Goal: Task Accomplishment & Management: Manage account settings

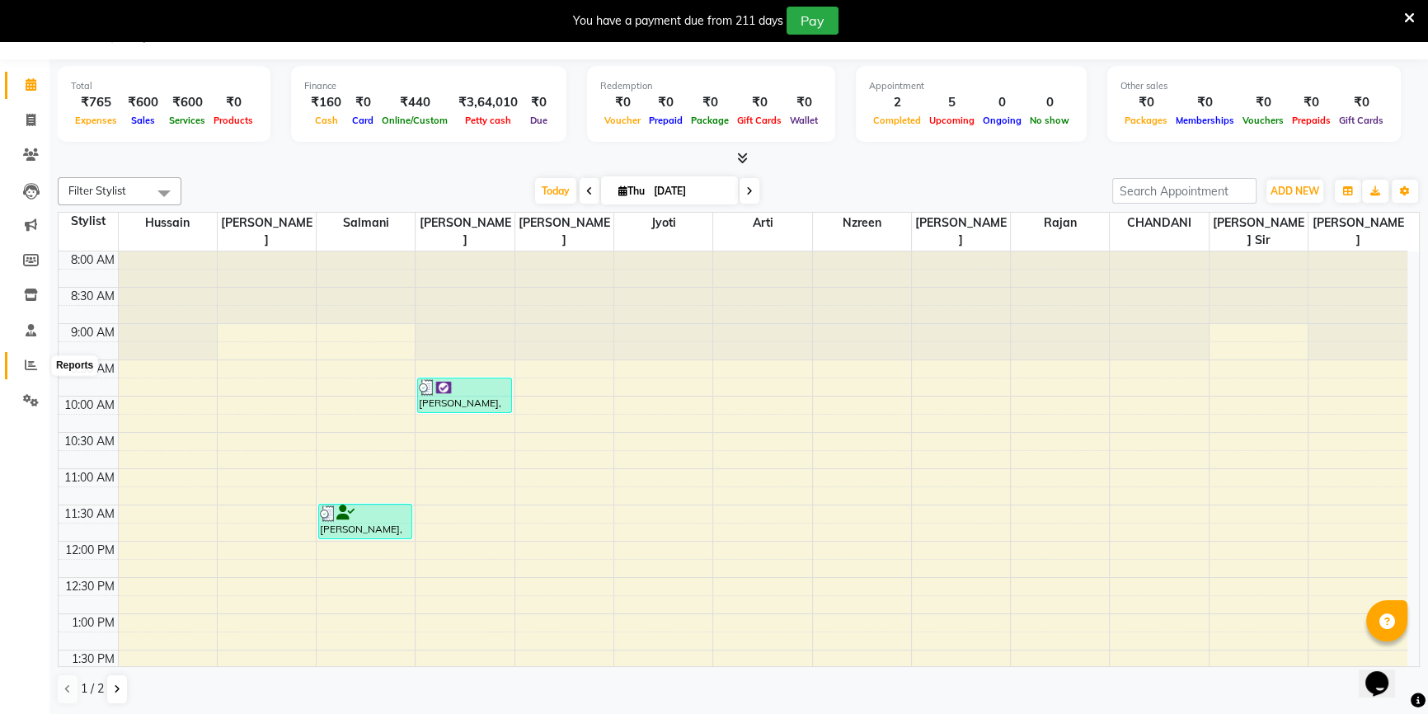
click at [21, 365] on span at bounding box center [30, 365] width 29 height 19
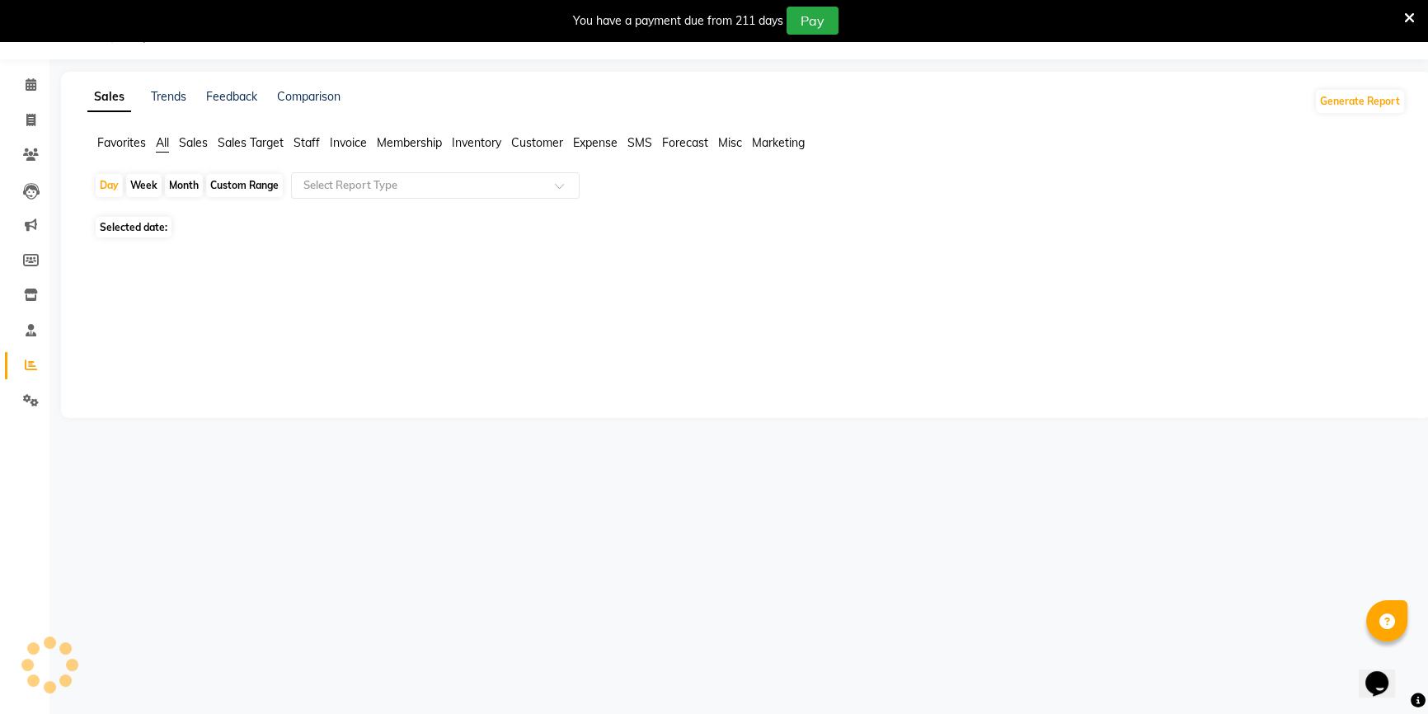
scroll to position [41, 0]
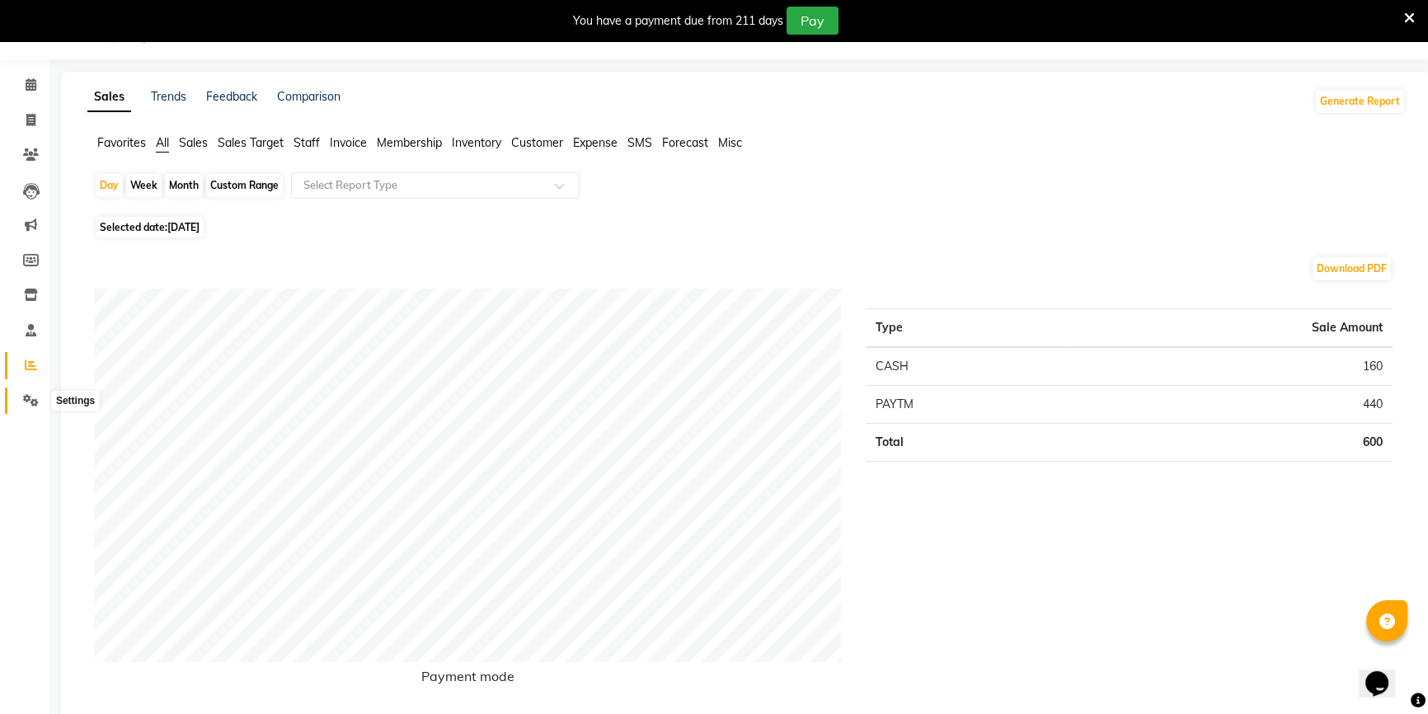
click at [33, 399] on icon at bounding box center [31, 400] width 16 height 12
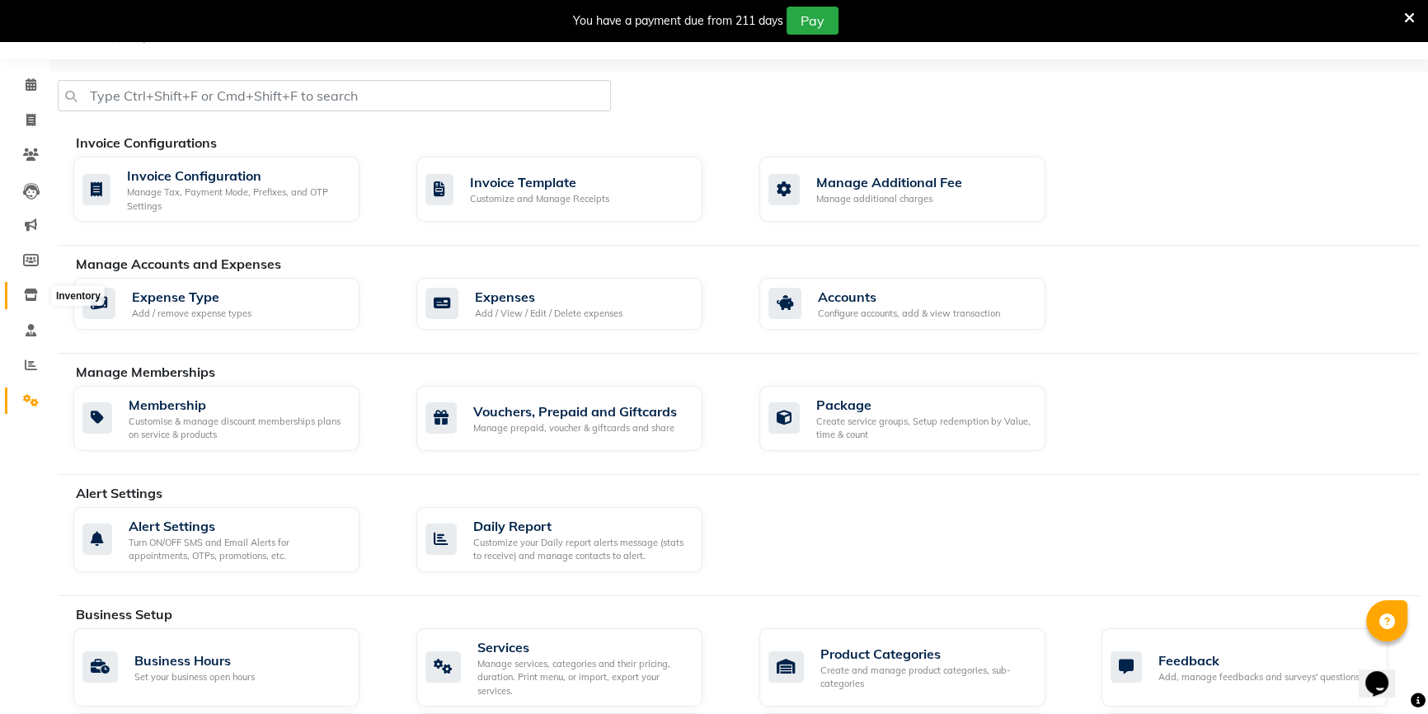
click at [29, 293] on icon at bounding box center [31, 295] width 14 height 12
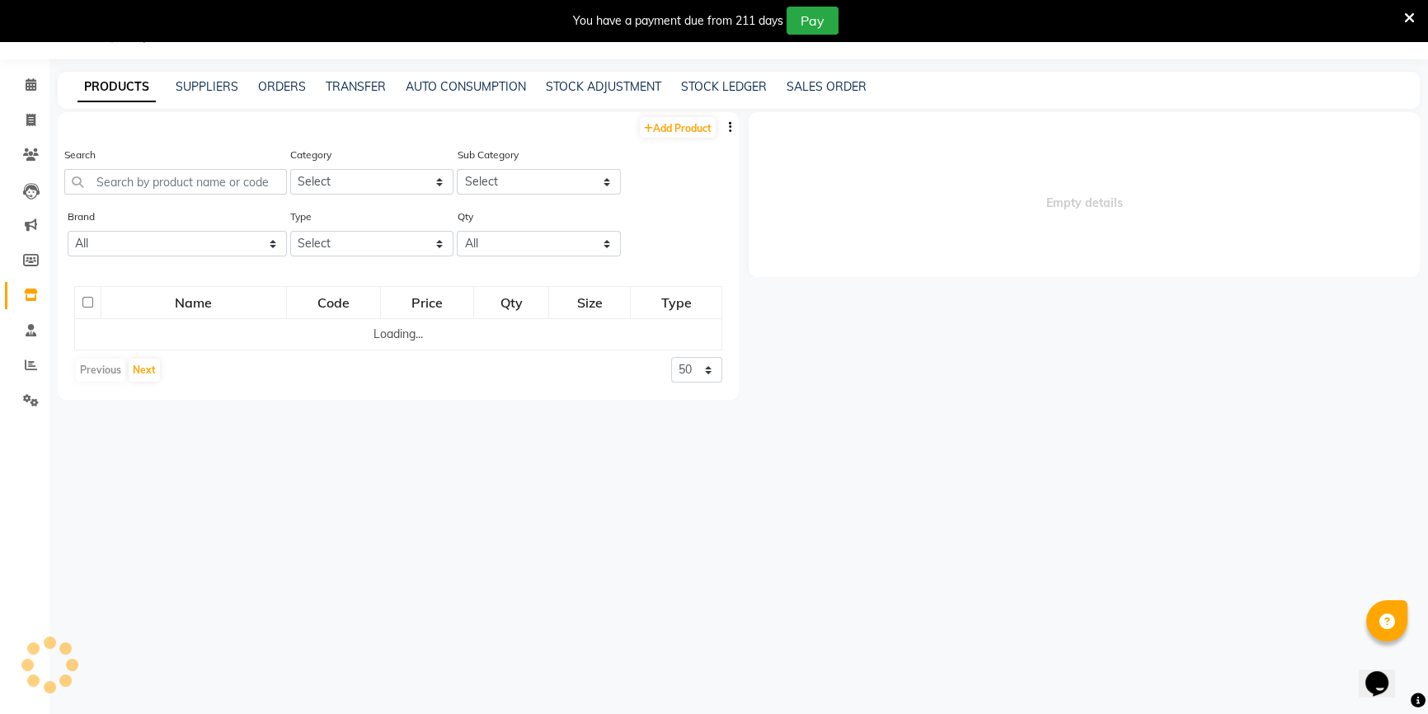
select select
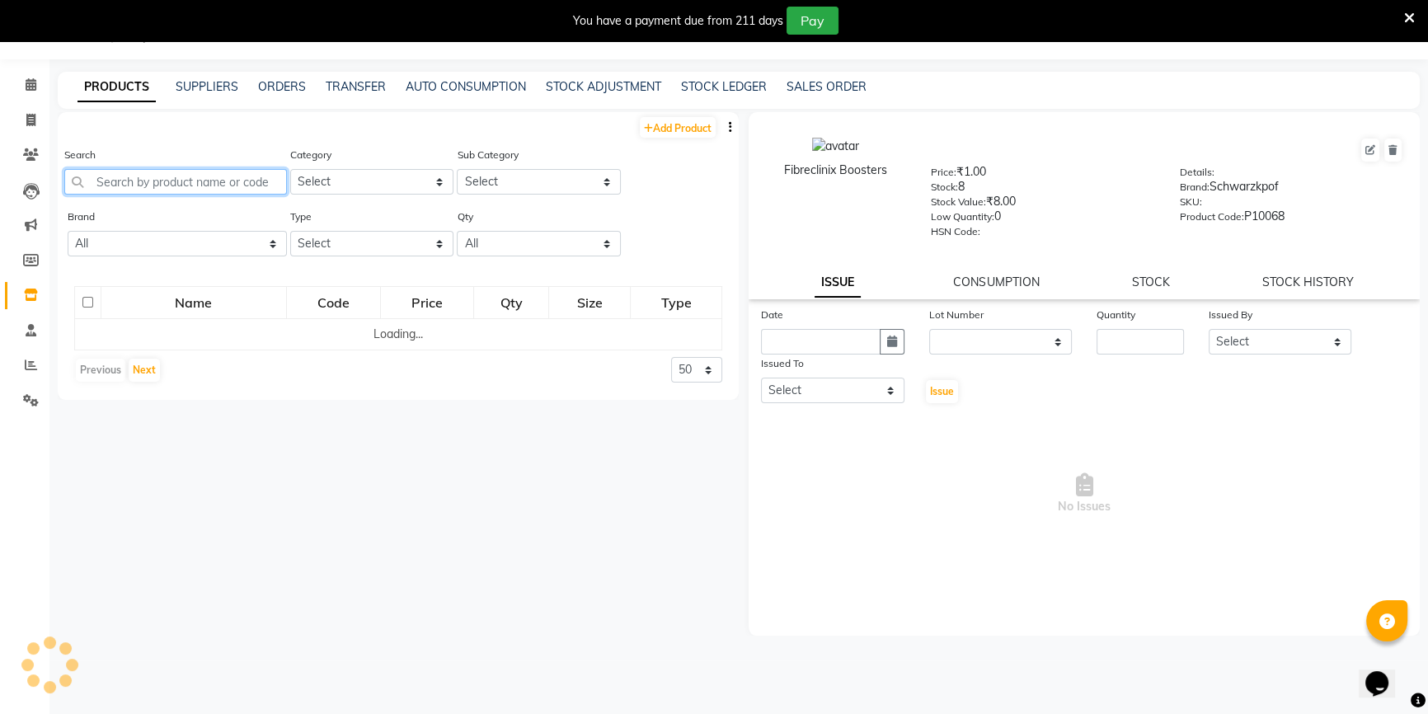
click at [147, 181] on input "text" at bounding box center [175, 182] width 223 height 26
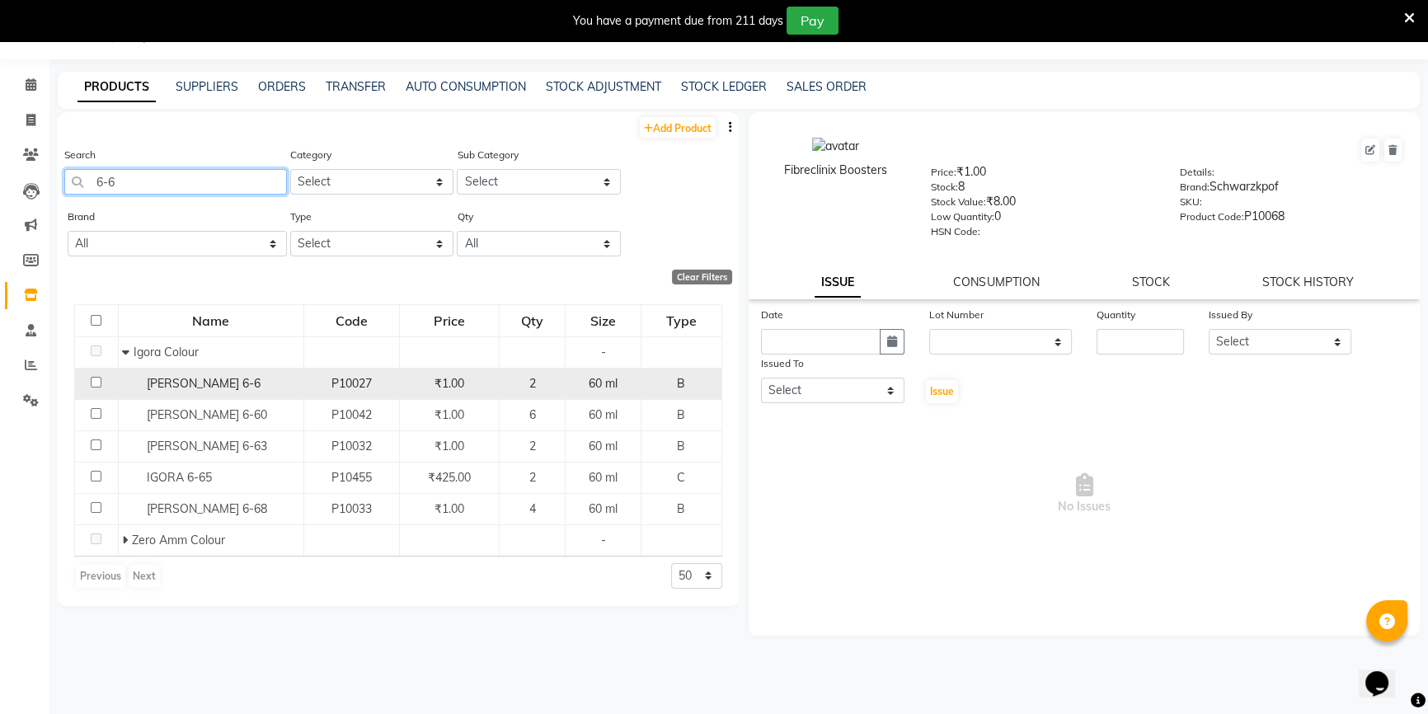
type input "6-6"
click at [203, 387] on div "[PERSON_NAME] 6-6" at bounding box center [210, 383] width 176 height 17
select select
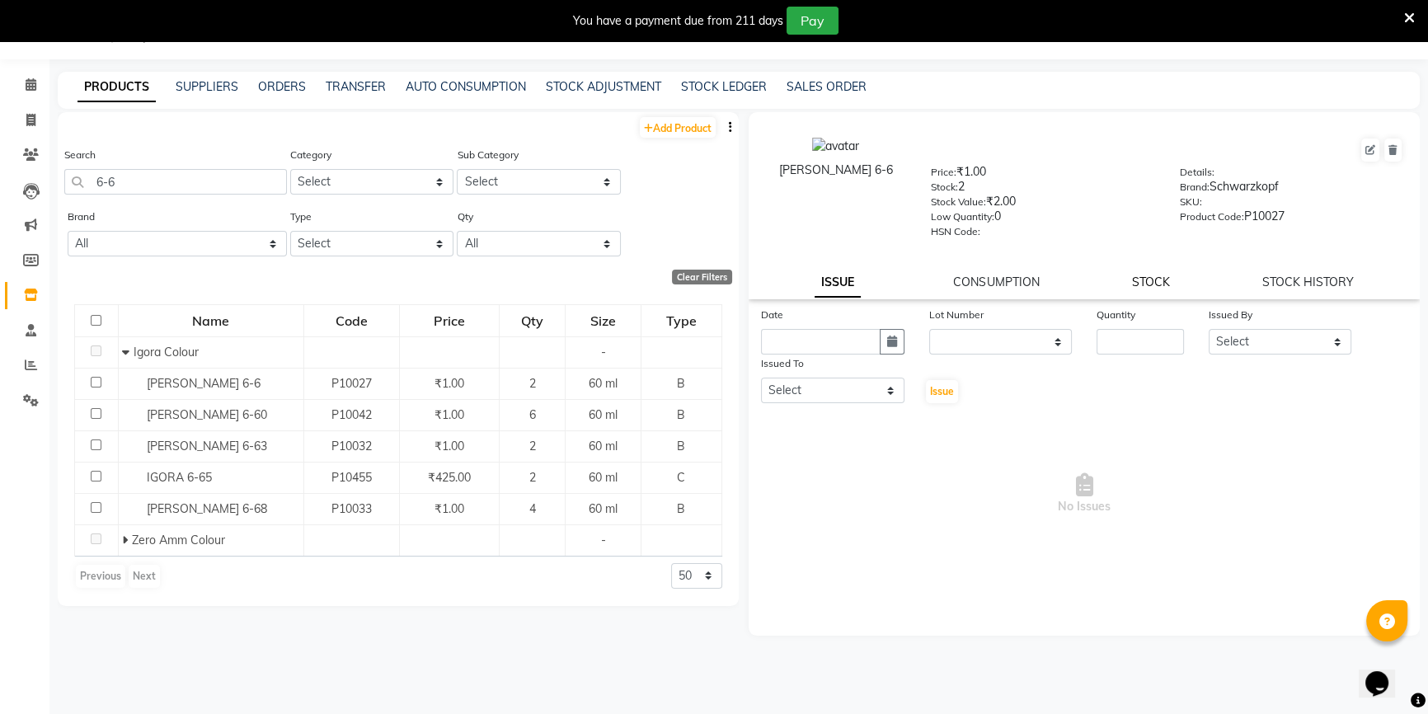
click at [1146, 289] on link "STOCK" at bounding box center [1151, 282] width 38 height 15
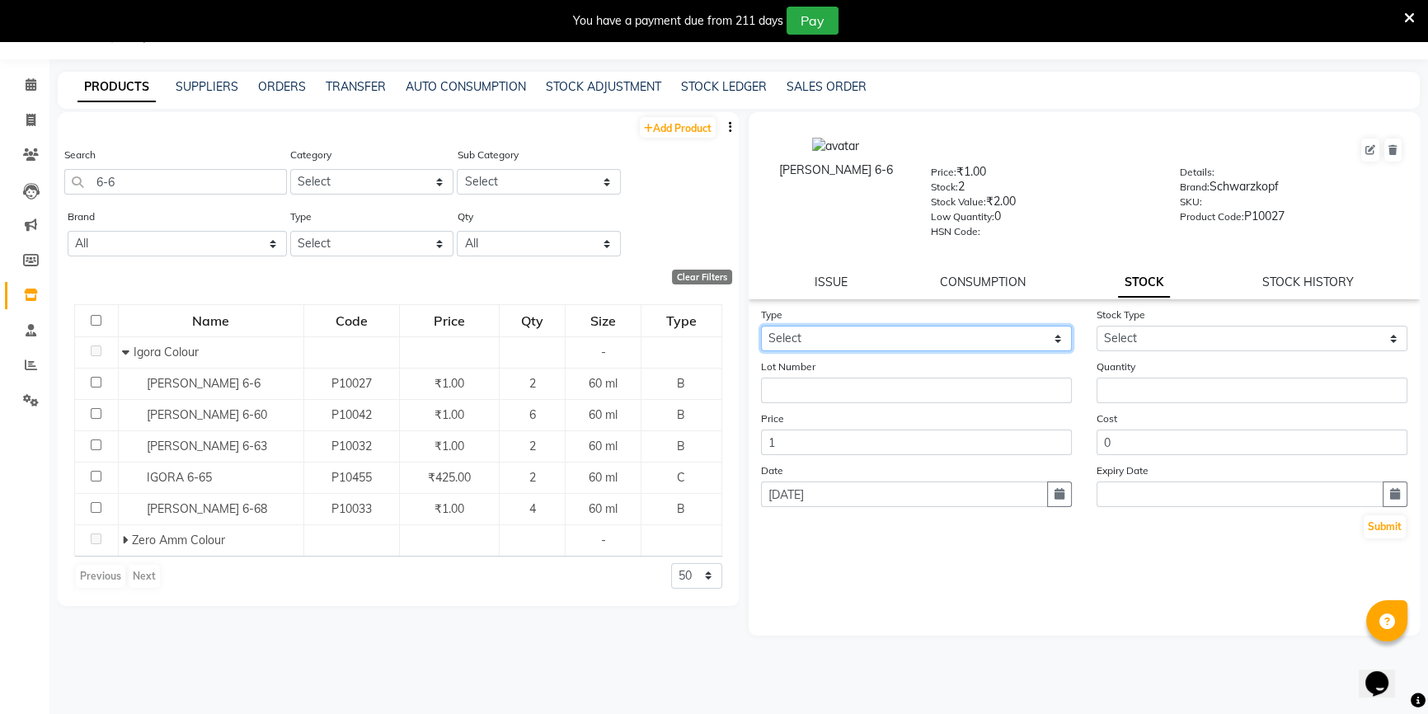
click at [846, 338] on select "Select In Out" at bounding box center [916, 339] width 311 height 26
select select "out"
click at [761, 329] on select "Select In Out" at bounding box center [916, 339] width 311 height 26
select select
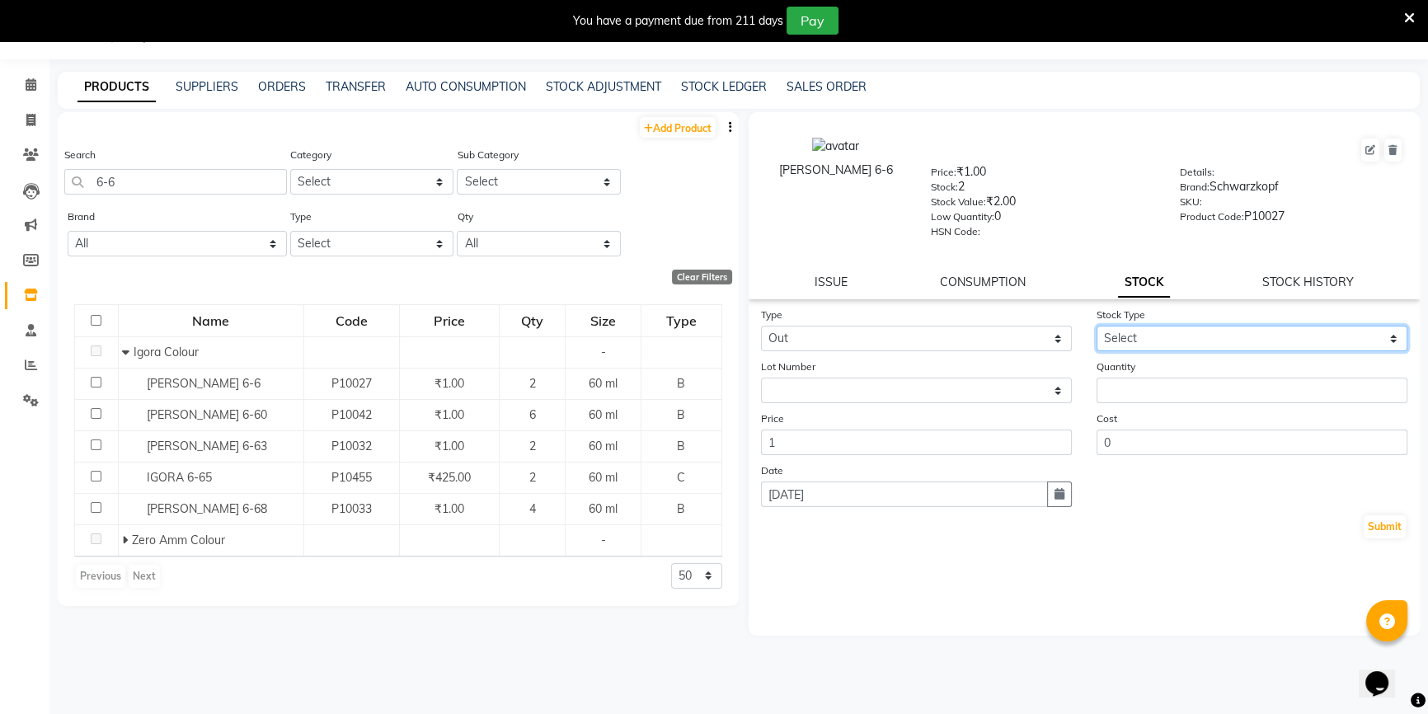
click at [1157, 336] on select "Select Internal Use Damaged Expired Adjustment Return Other" at bounding box center [1252, 339] width 311 height 26
select select "internal use"
click at [1097, 329] on select "Select Internal Use Damaged Expired Adjustment Return Other" at bounding box center [1252, 339] width 311 height 26
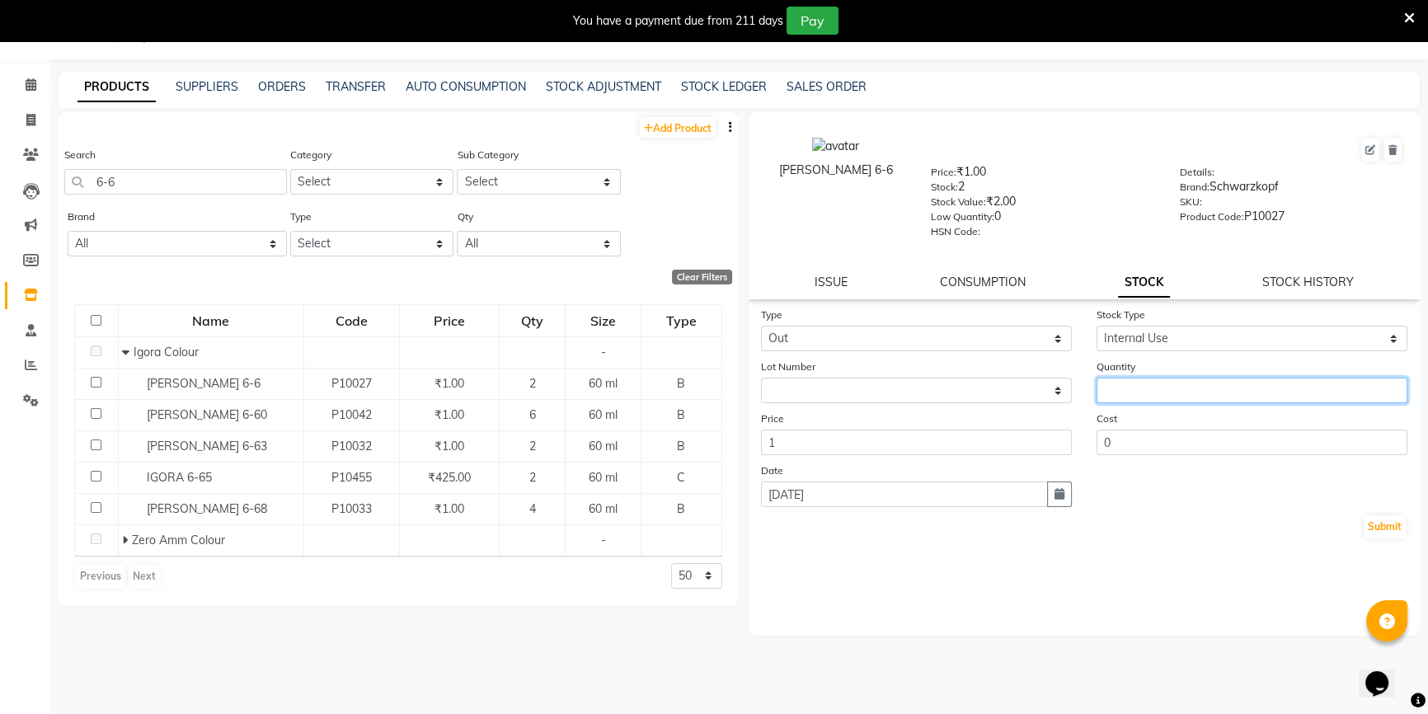
click at [1144, 383] on input "number" at bounding box center [1252, 391] width 311 height 26
type input "1"
drag, startPoint x: 1394, startPoint y: 531, endPoint x: 1196, endPoint y: 482, distance: 204.0
click at [1393, 531] on button "Submit" at bounding box center [1385, 526] width 42 height 23
select select
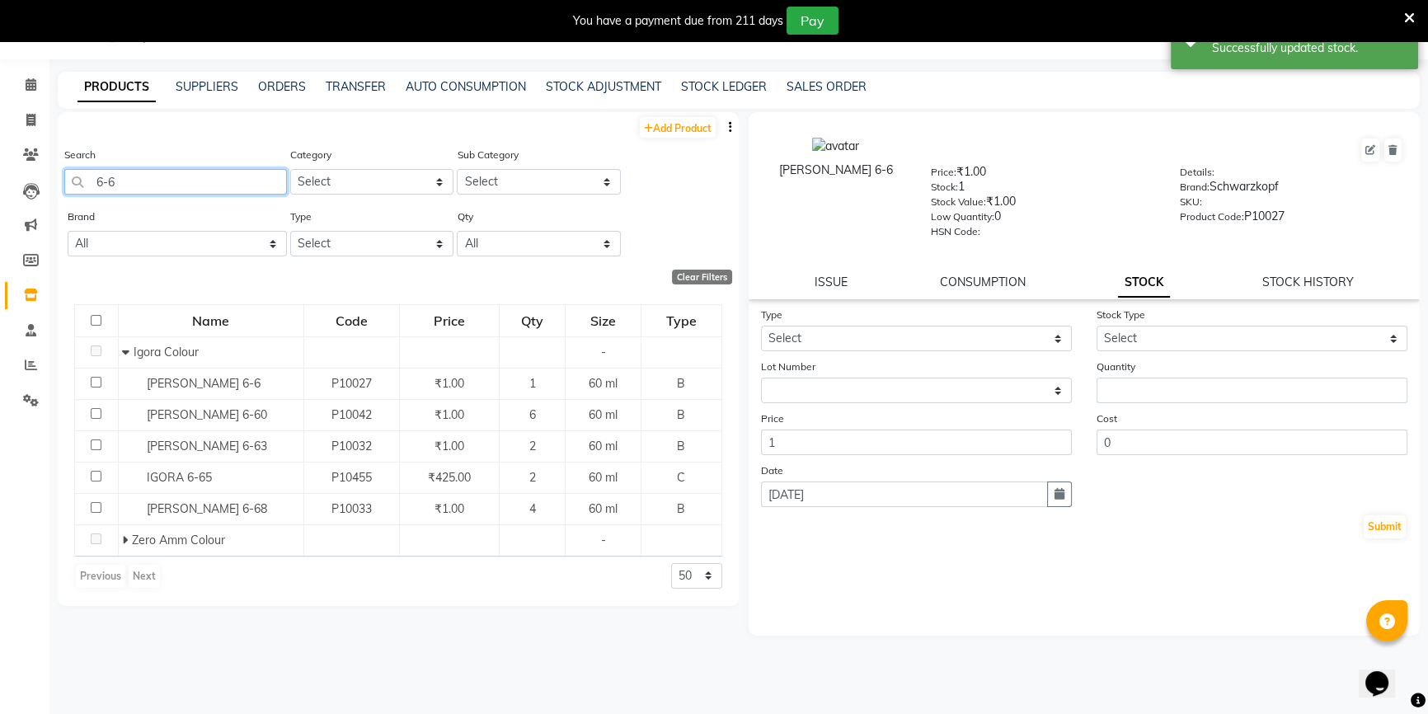
click at [179, 174] on input "6-6" at bounding box center [175, 182] width 223 height 26
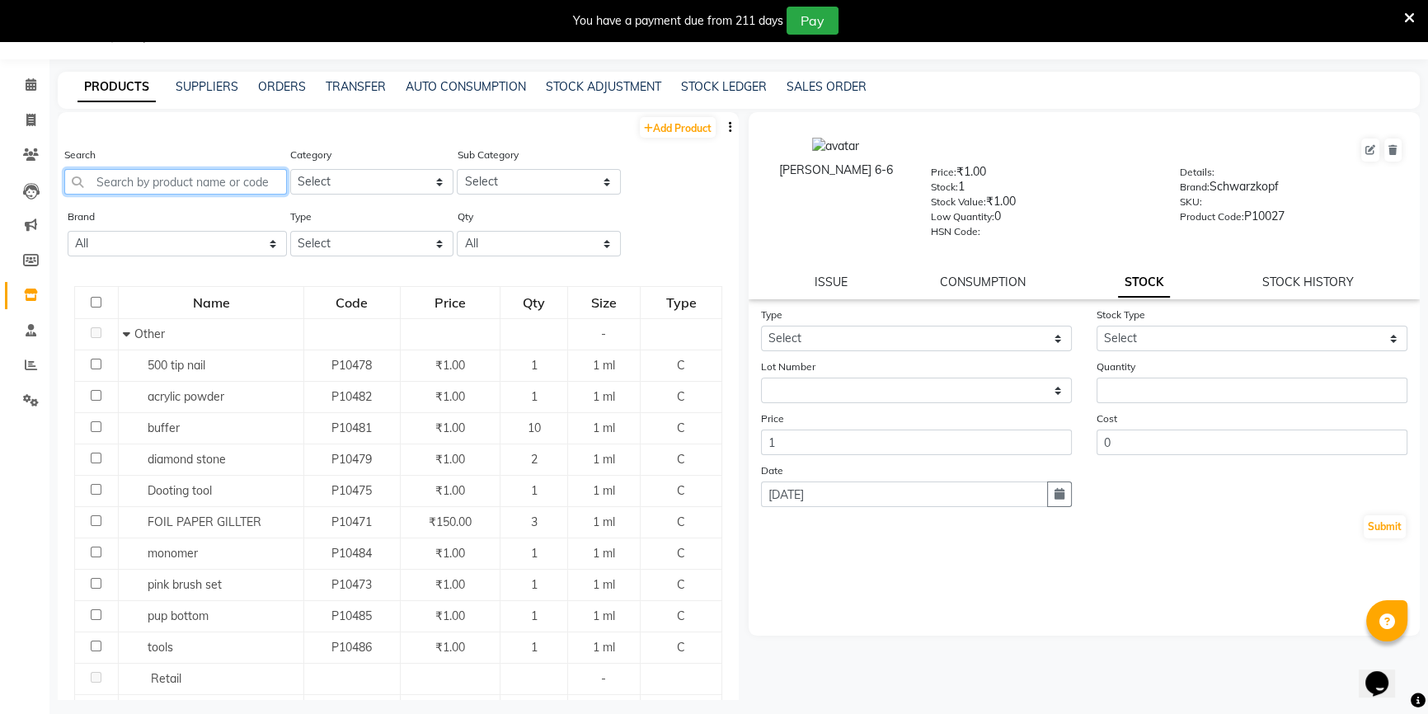
click at [150, 175] on input "text" at bounding box center [175, 182] width 223 height 26
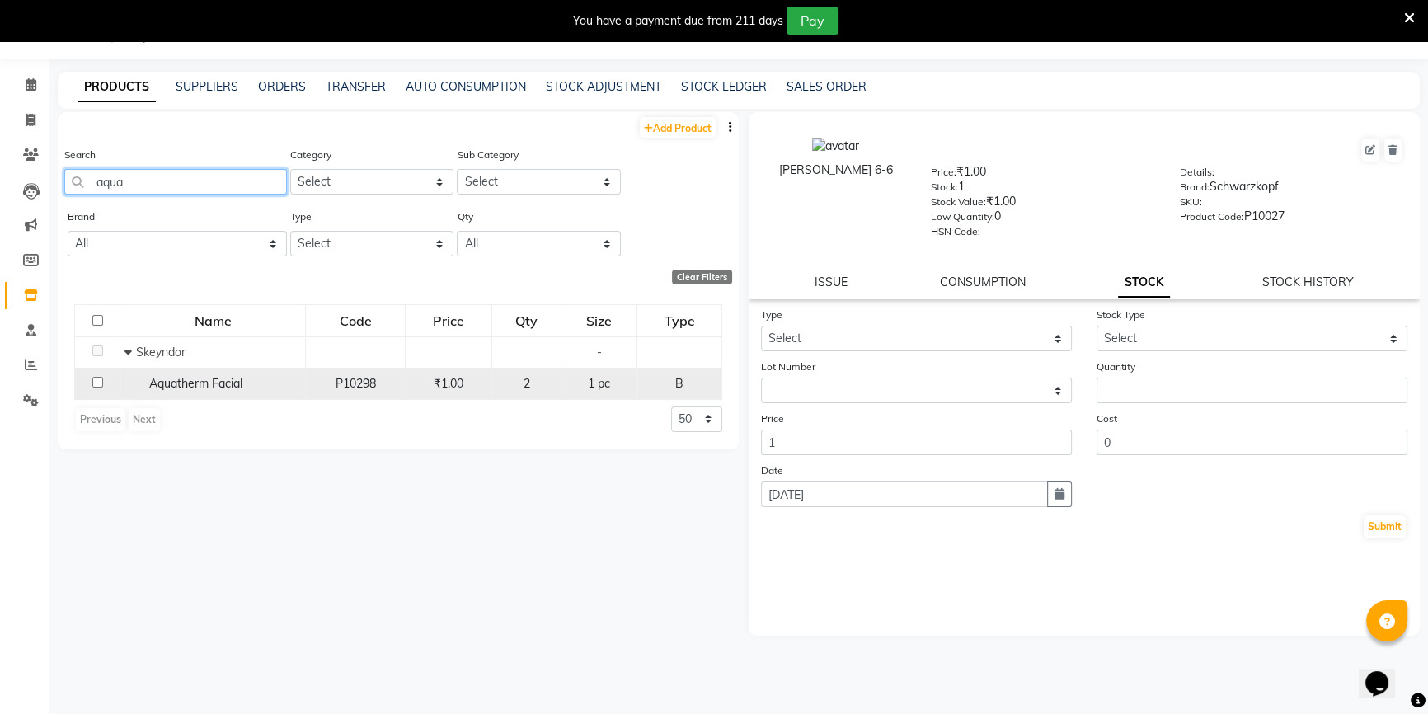
type input "aqua"
click at [171, 392] on div "Aquatherm Facial" at bounding box center [213, 383] width 176 height 17
select select
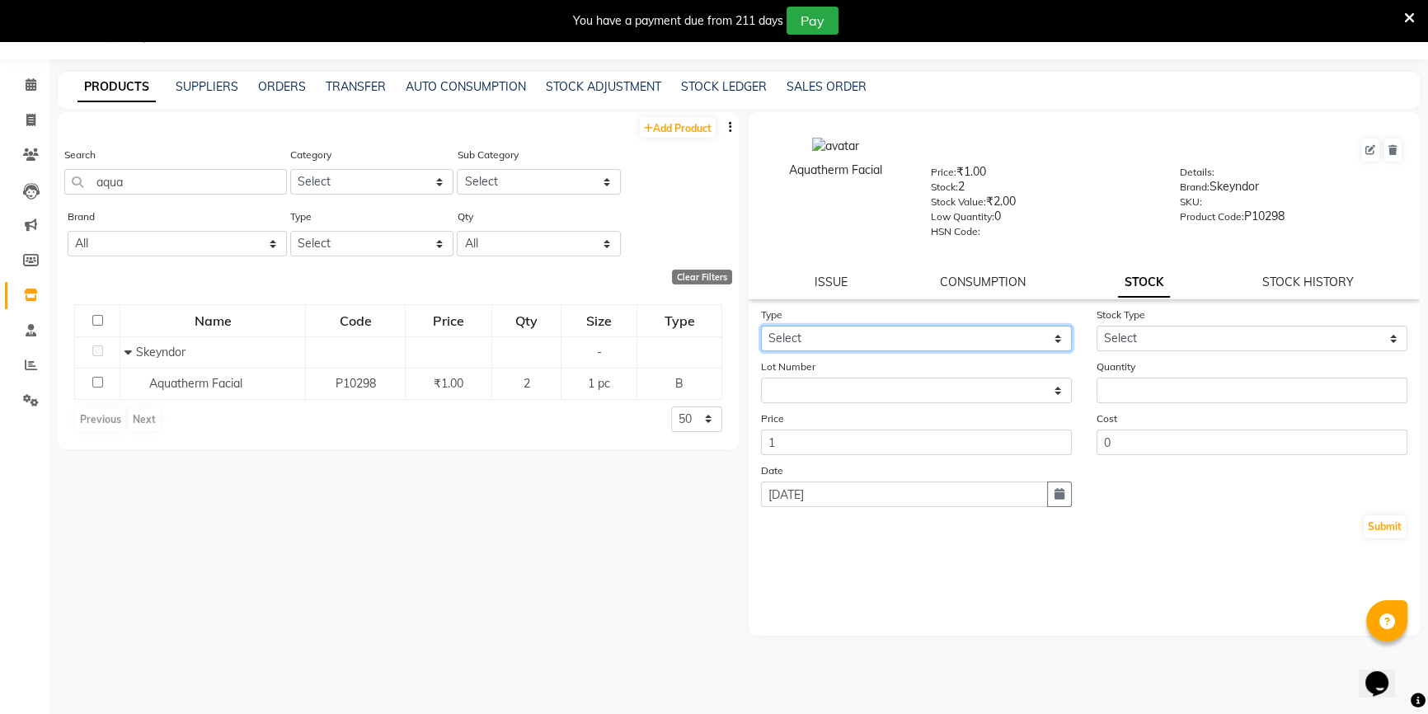
click at [881, 329] on select "Select In Out" at bounding box center [916, 339] width 311 height 26
select select "out"
click at [761, 329] on select "Select In Out" at bounding box center [916, 339] width 311 height 26
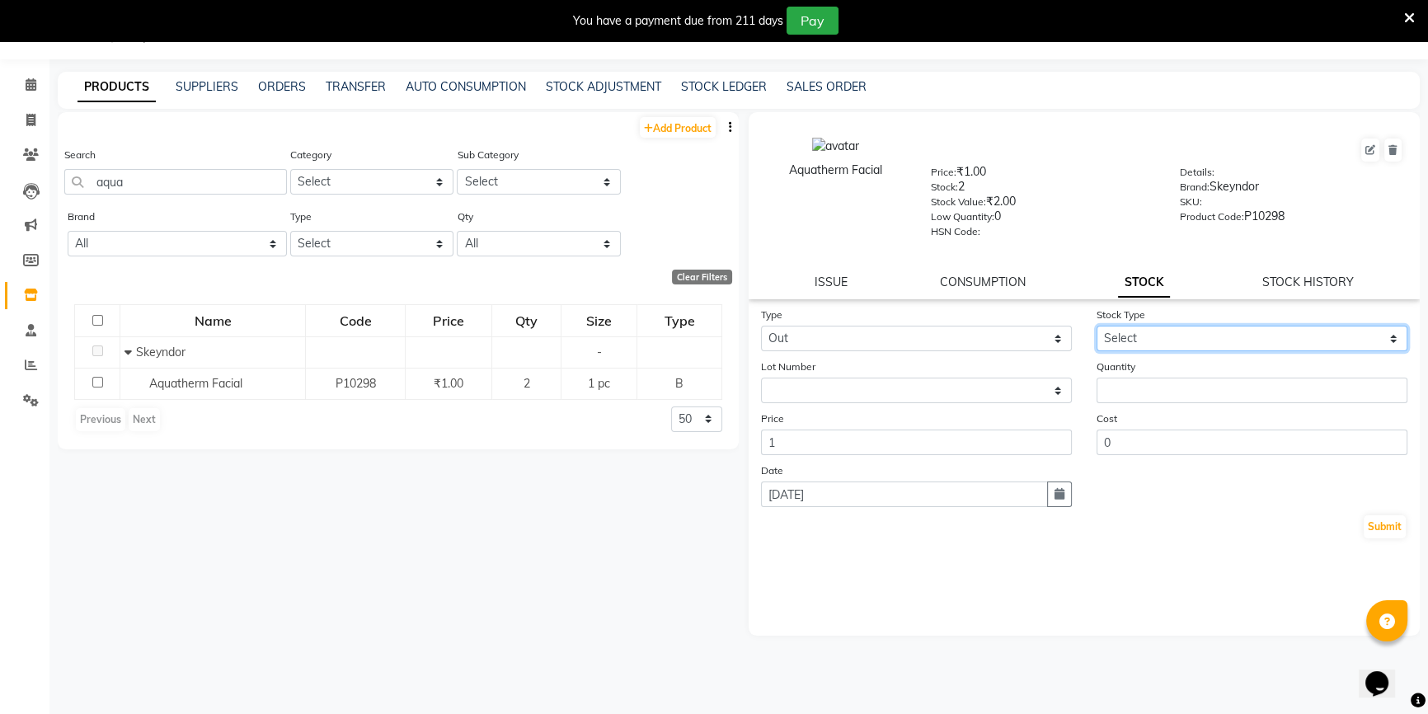
click at [1127, 338] on select "Select Internal Use Damaged Expired Adjustment Return Other" at bounding box center [1252, 339] width 311 height 26
select select "internal use"
click at [1097, 329] on select "Select Internal Use Damaged Expired Adjustment Return Other" at bounding box center [1252, 339] width 311 height 26
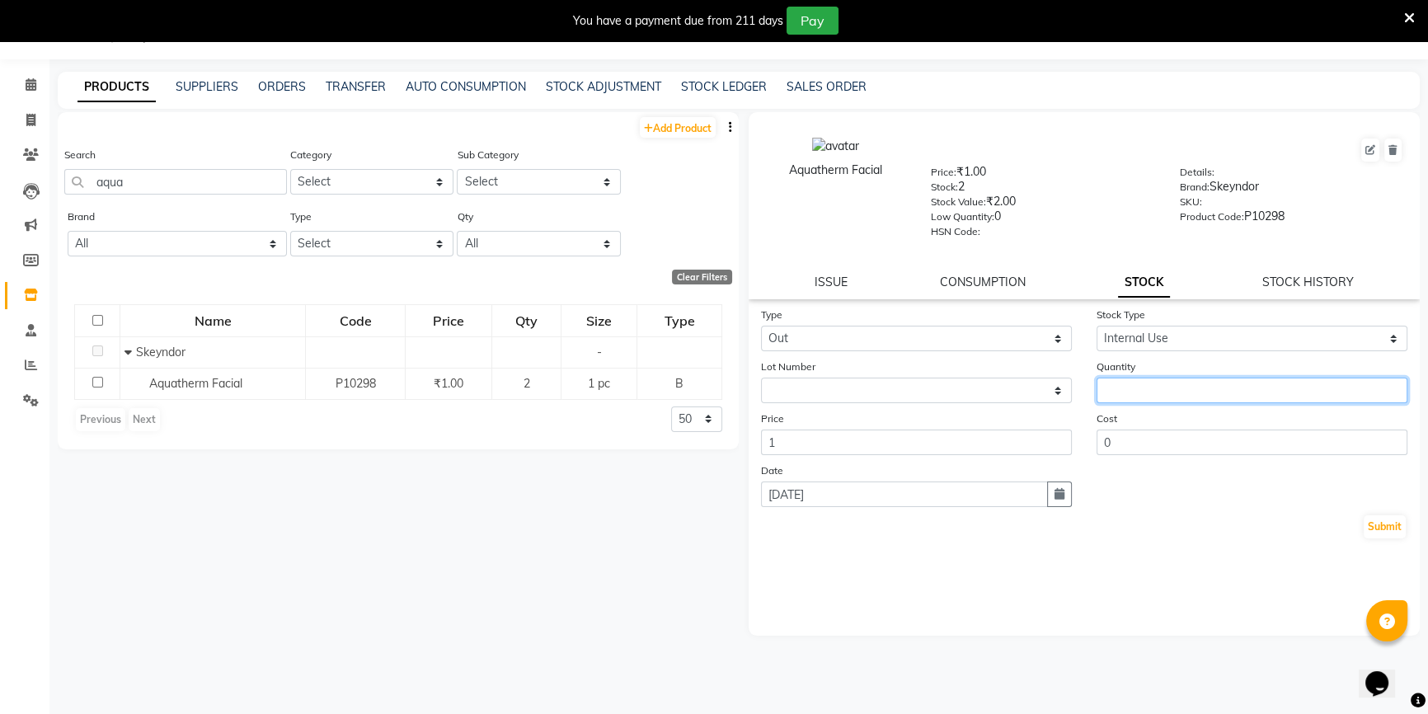
click at [1131, 382] on input "number" at bounding box center [1252, 391] width 311 height 26
type input "1"
click at [1382, 533] on button "Submit" at bounding box center [1385, 526] width 42 height 23
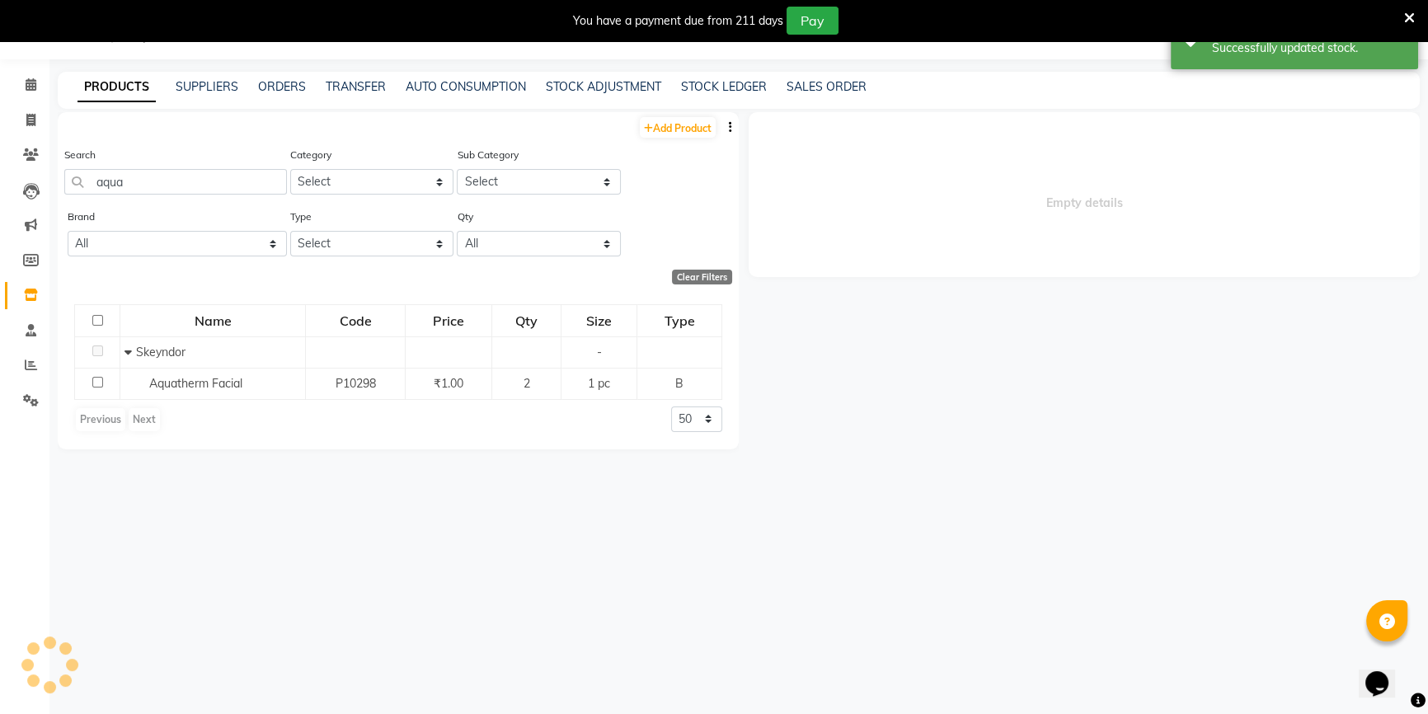
select select
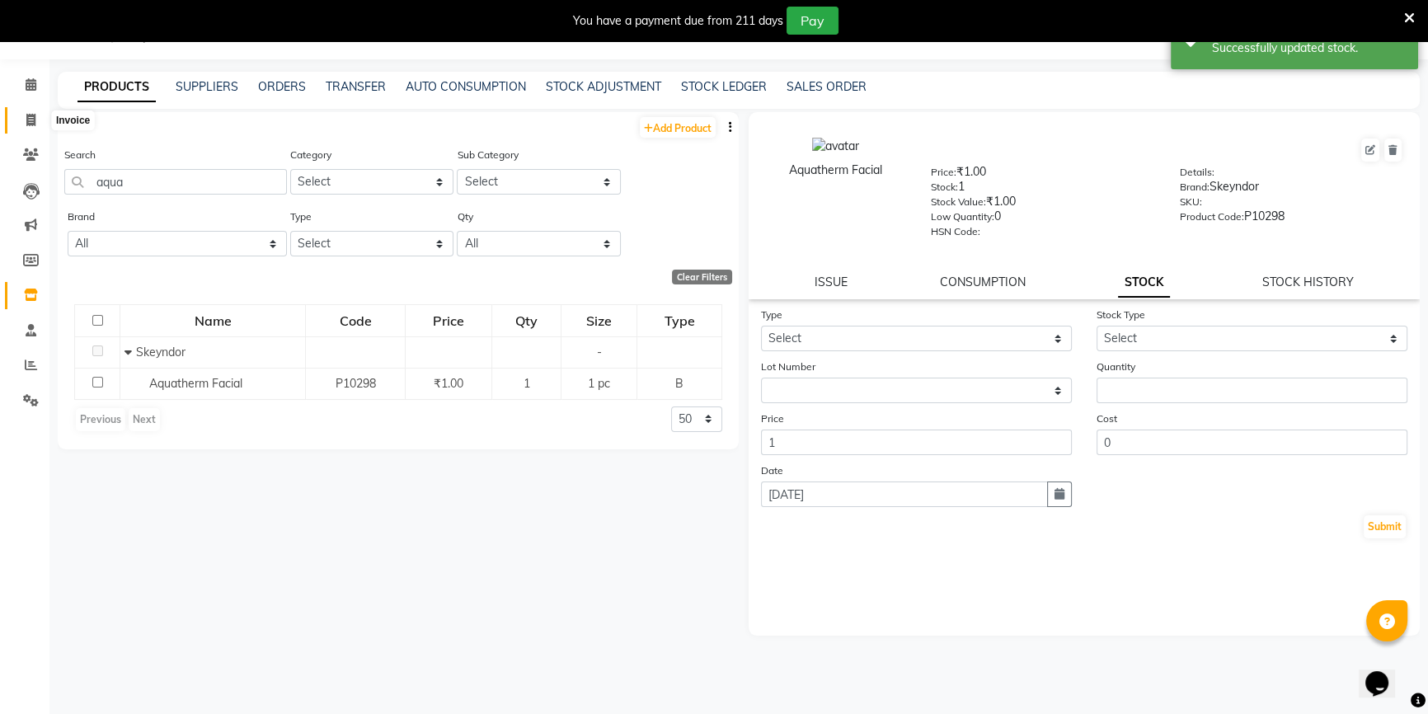
click at [22, 116] on span at bounding box center [30, 120] width 29 height 19
select select "service"
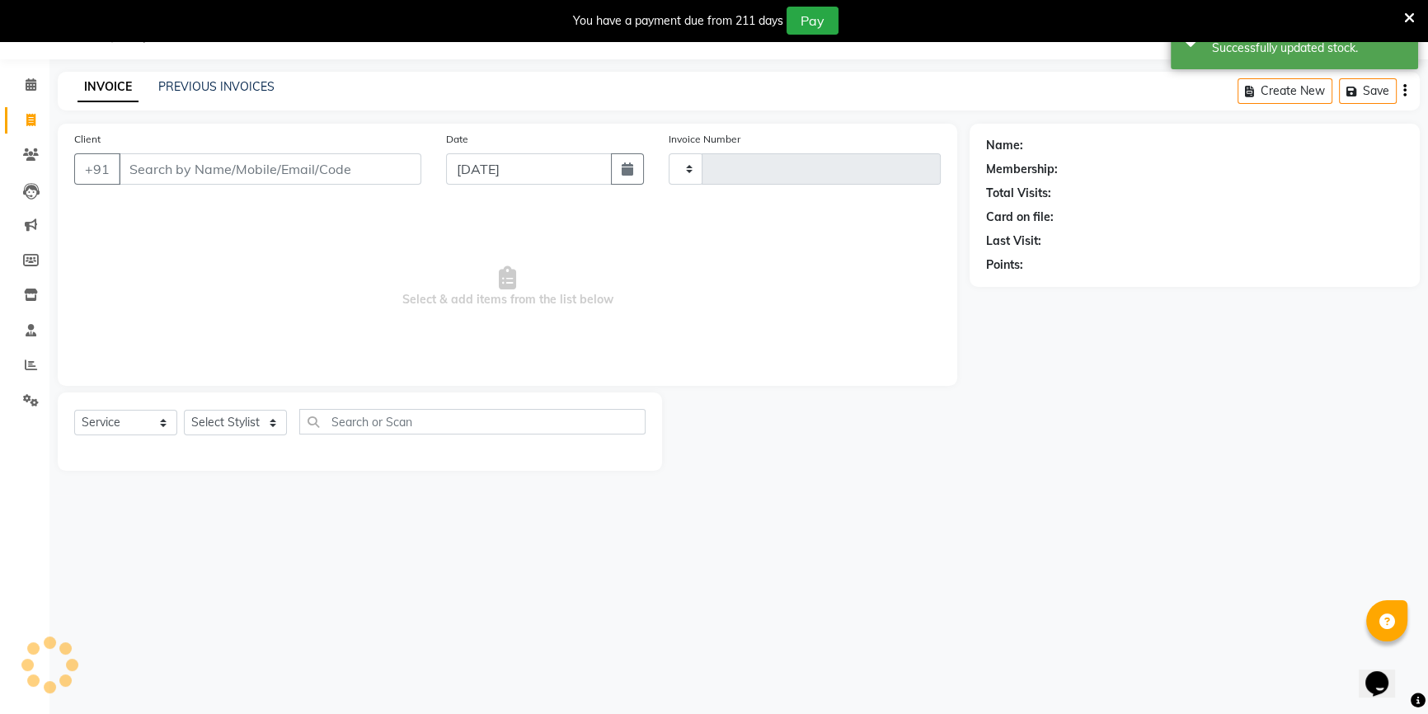
type input "3476"
select select "7658"
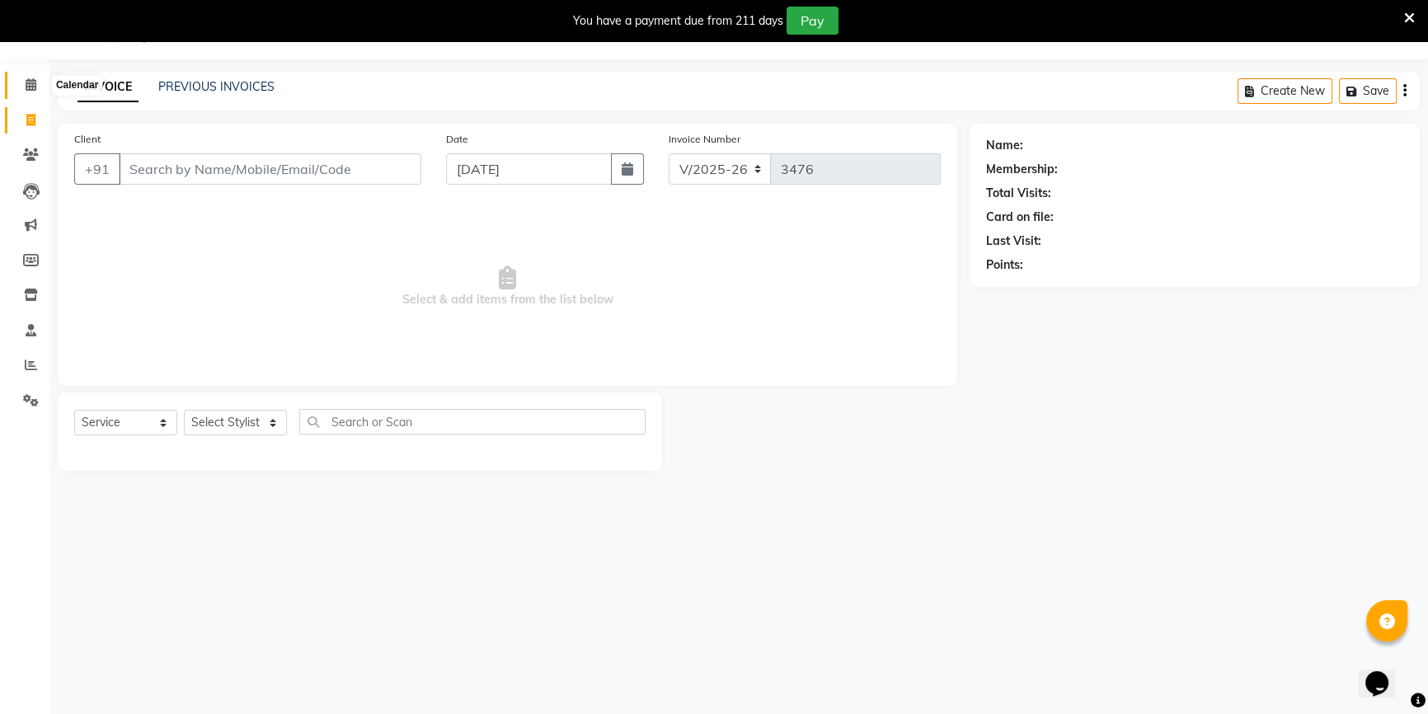
click at [31, 82] on icon at bounding box center [31, 84] width 11 height 12
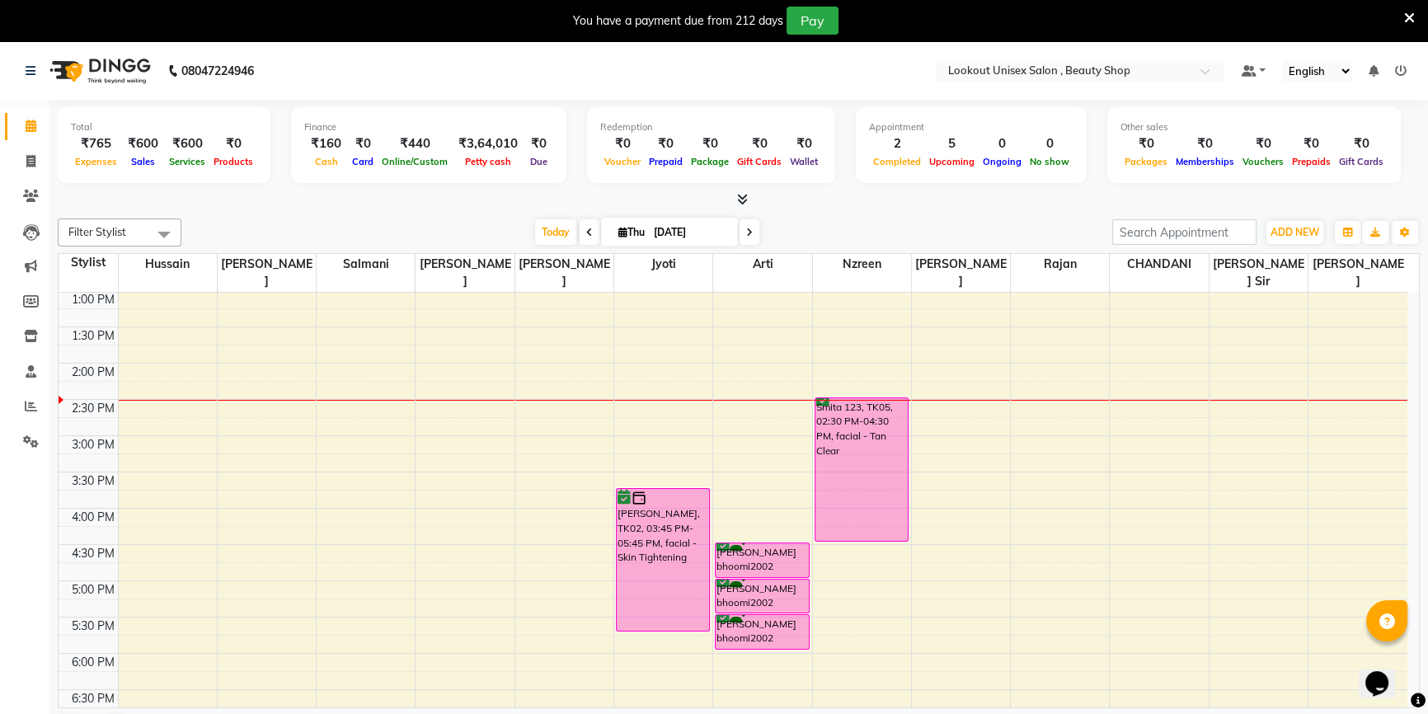
scroll to position [374, 0]
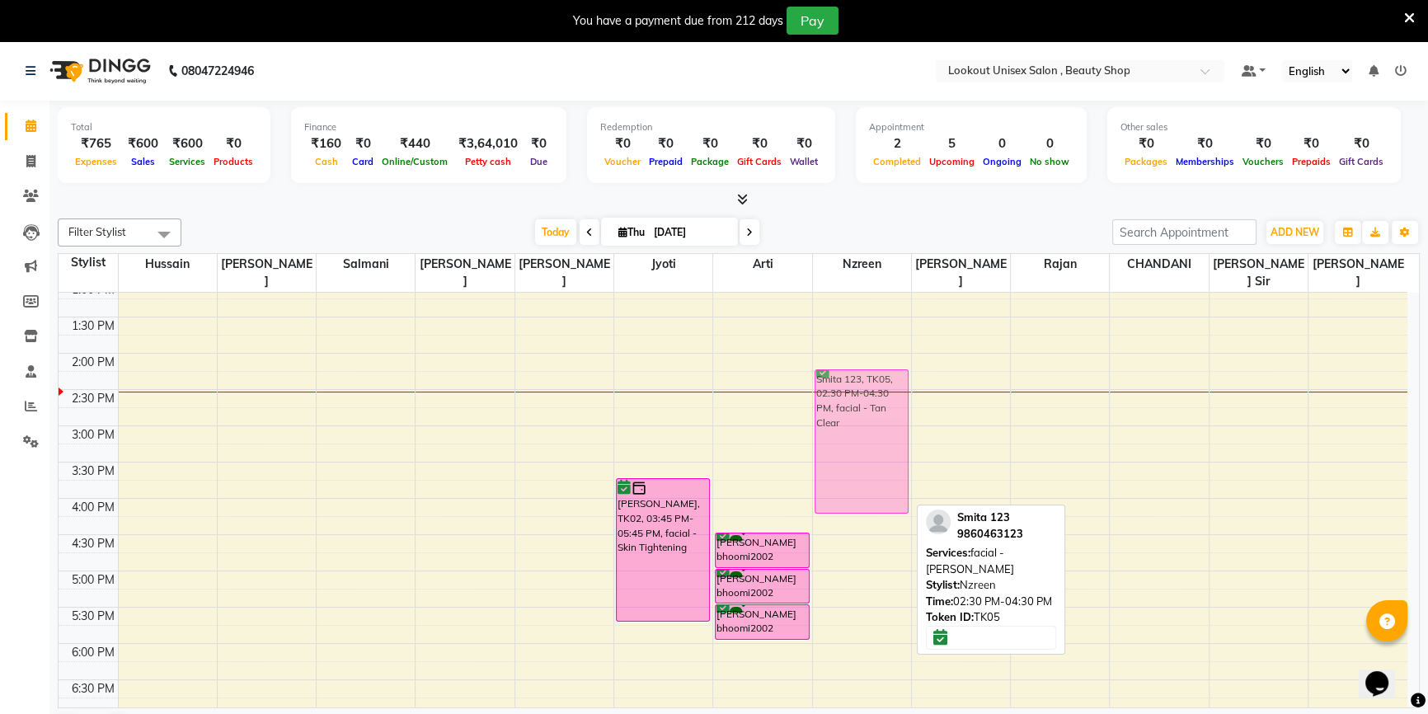
drag, startPoint x: 837, startPoint y: 437, endPoint x: 838, endPoint y: 411, distance: 25.6
click at [838, 411] on div "Smita 123, TK05, 02:30 PM-04:30 PM, facial - Tan Clear Smita 123, TK05, 02:30 P…" at bounding box center [862, 425] width 98 height 1015
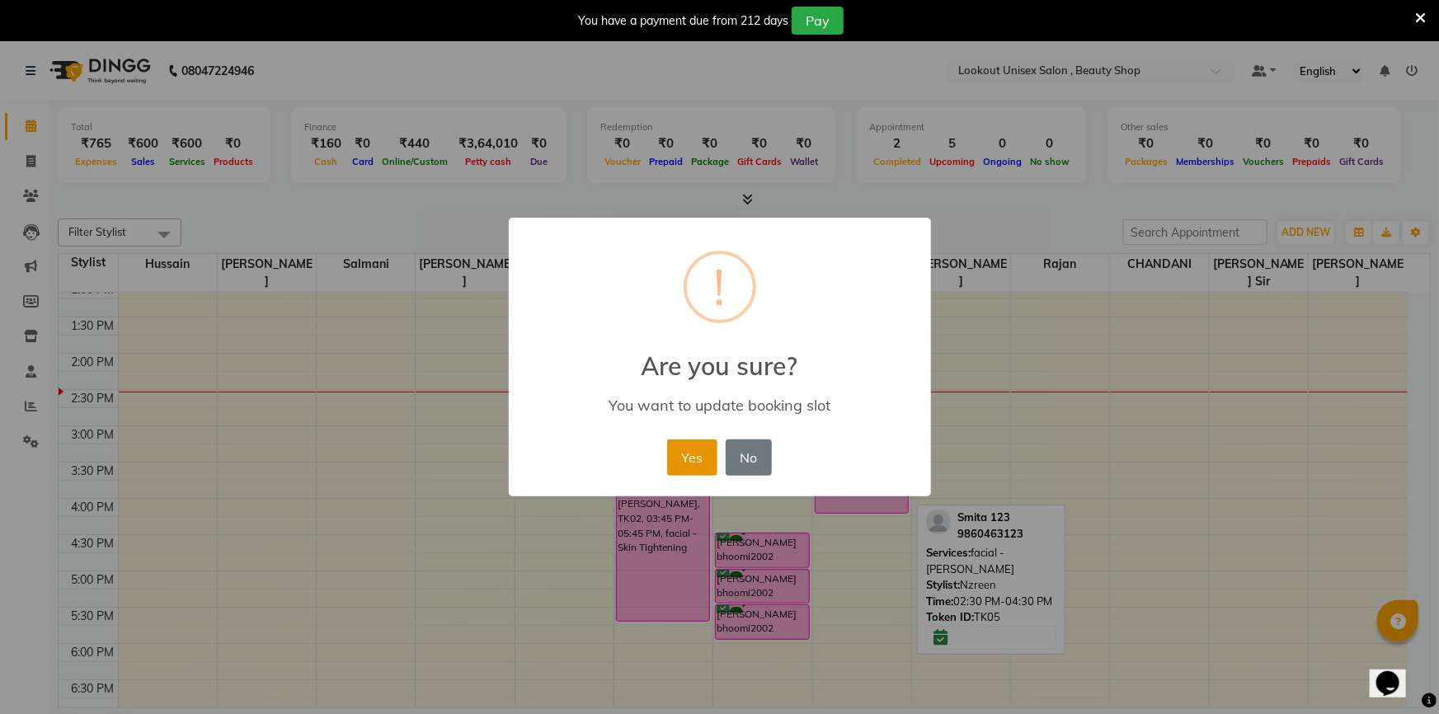
click at [697, 455] on button "Yes" at bounding box center [692, 457] width 50 height 36
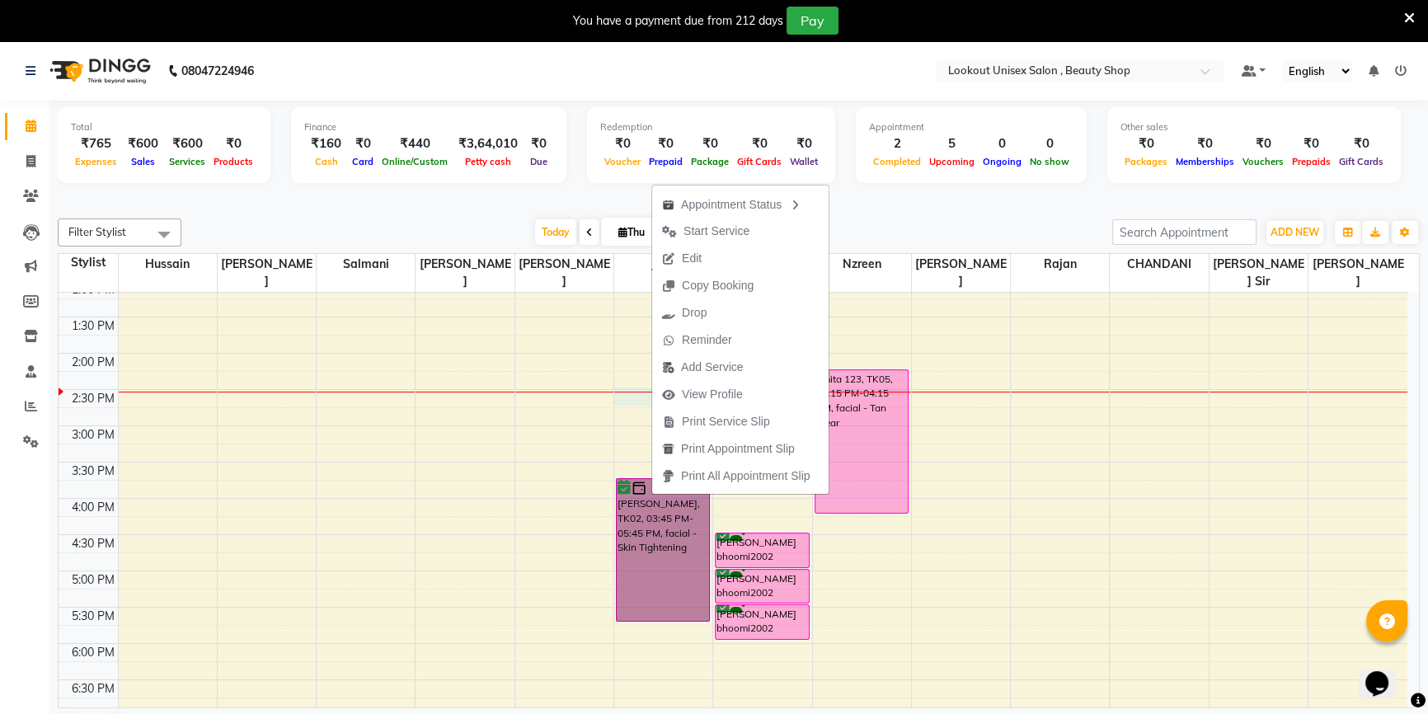
click at [616, 392] on div at bounding box center [663, 392] width 98 height 1
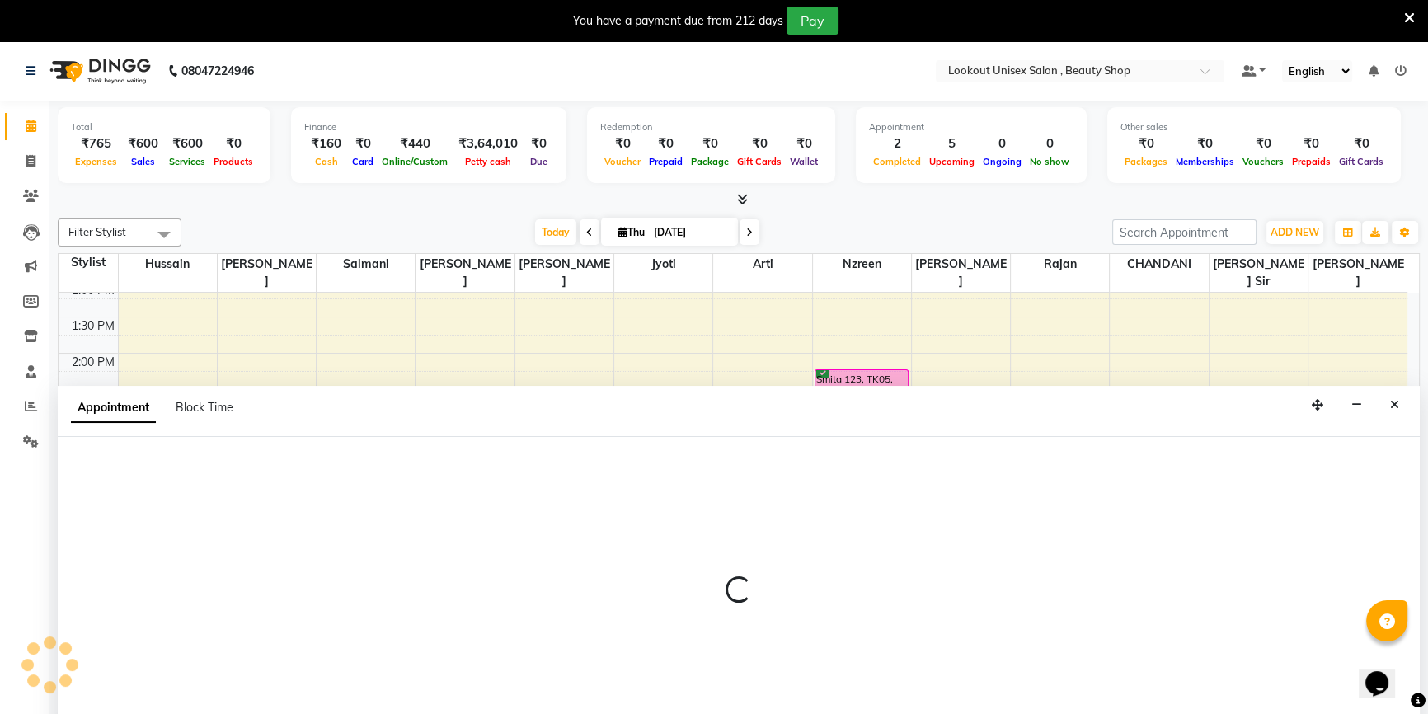
scroll to position [40, 0]
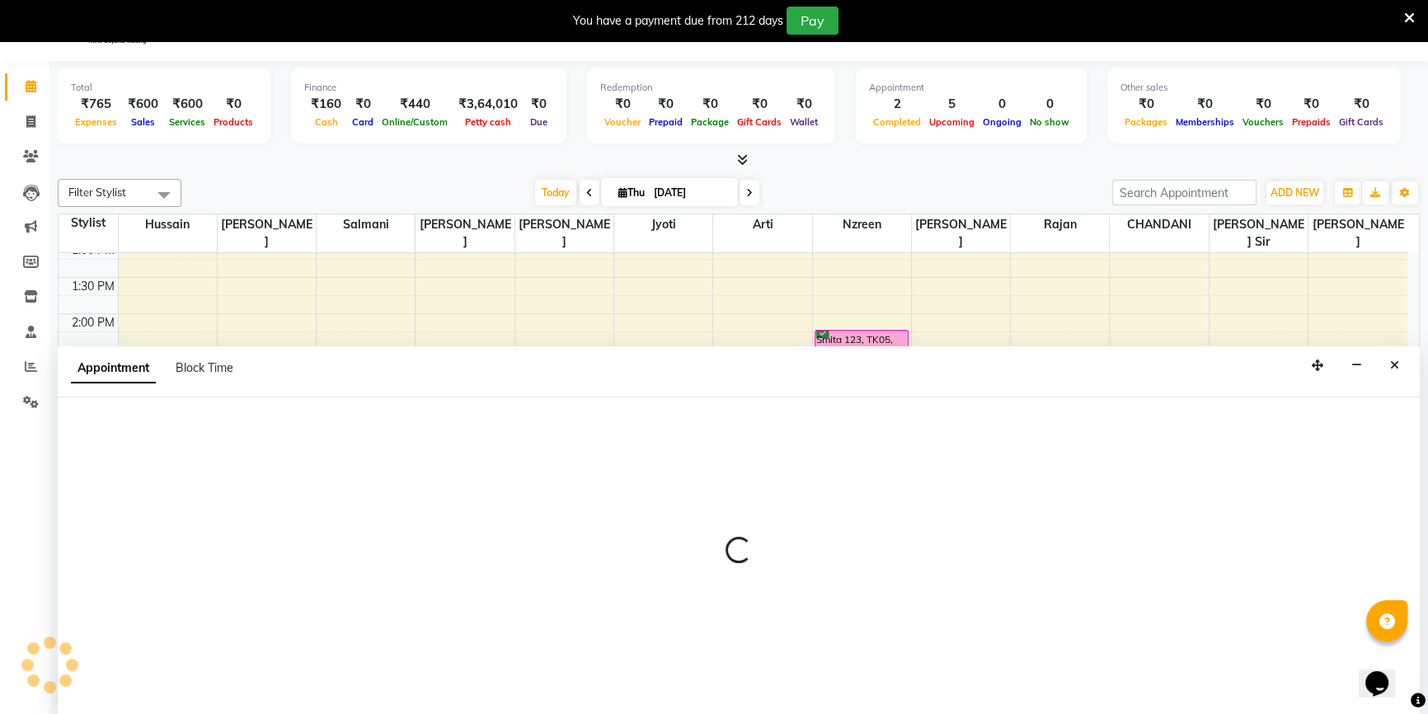
select select "68561"
select select "870"
select select "tentative"
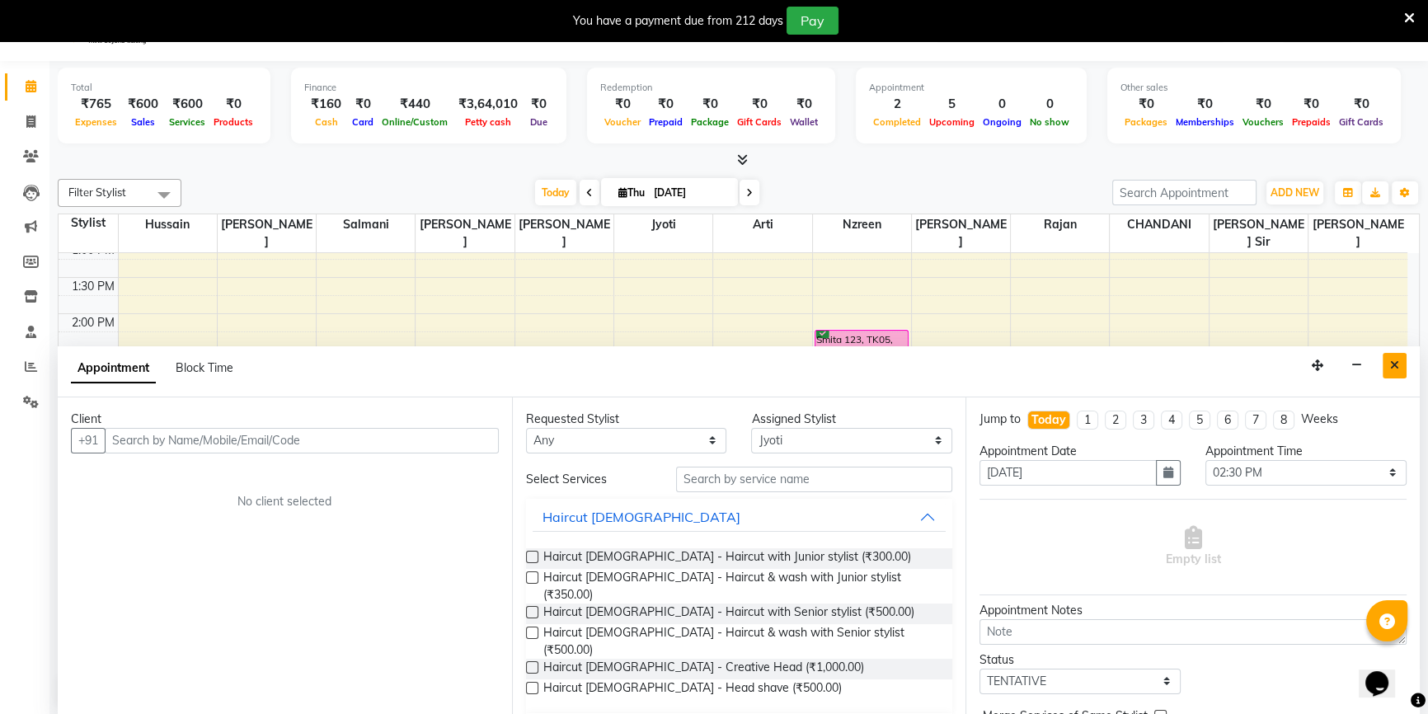
click at [1397, 362] on icon "Close" at bounding box center [1394, 365] width 9 height 12
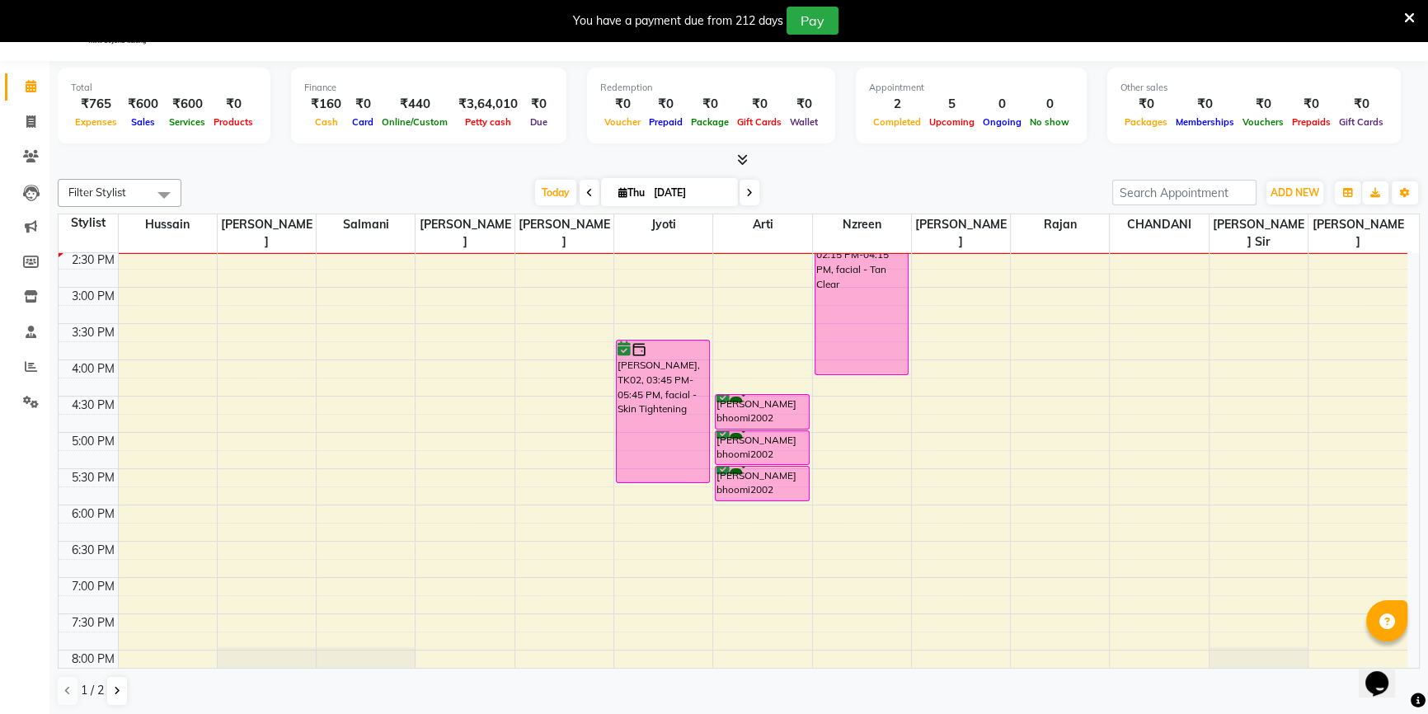
scroll to position [578, 0]
